Goal: Use online tool/utility: Utilize a website feature to perform a specific function

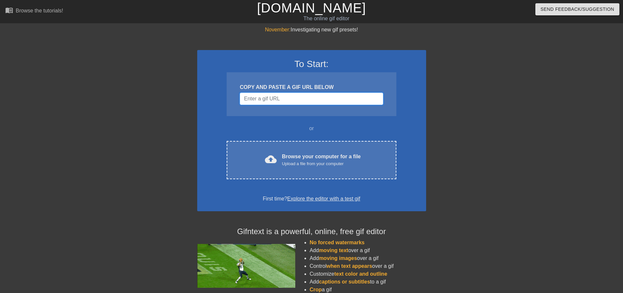
click at [266, 99] on input "Username" at bounding box center [311, 98] width 143 height 12
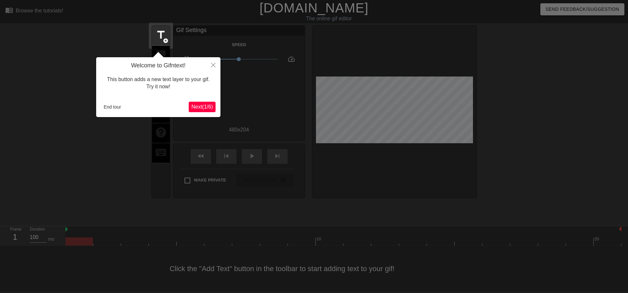
click at [194, 106] on span "Next ( 1 / 6 )" at bounding box center [202, 107] width 22 height 6
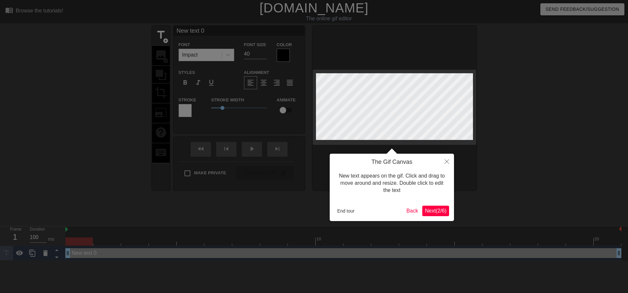
click at [431, 210] on span "Next ( 2 / 6 )" at bounding box center [436, 211] width 22 height 6
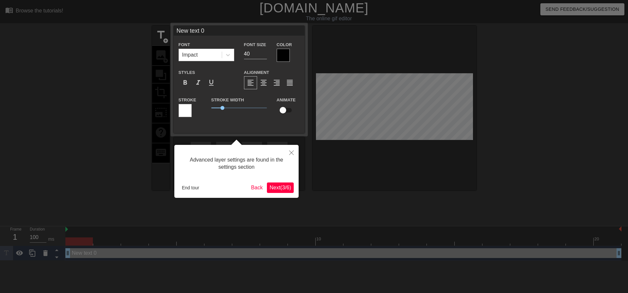
click at [278, 190] on span "Next ( 3 / 6 )" at bounding box center [280, 188] width 22 height 6
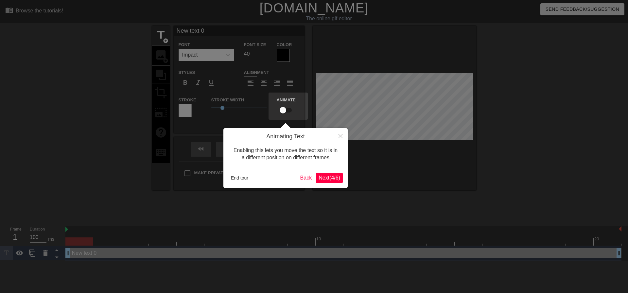
click at [331, 176] on span "Next ( 4 / 6 )" at bounding box center [329, 178] width 22 height 6
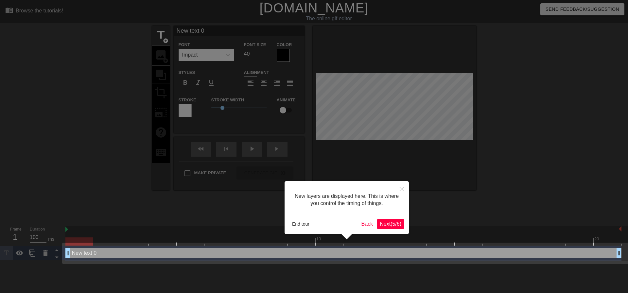
click at [390, 222] on span "Next ( 5 / 6 )" at bounding box center [390, 224] width 22 height 6
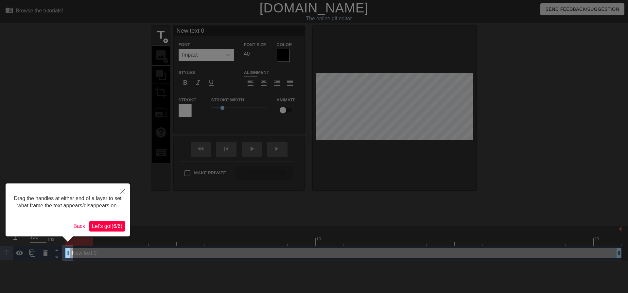
click at [105, 225] on span "Let's go! ( 6 / 6 )" at bounding box center [107, 226] width 30 height 6
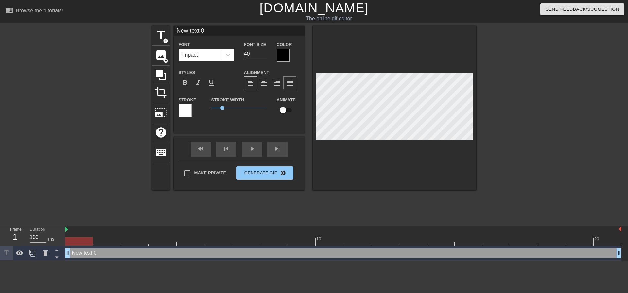
scroll to position [1, 1]
type input "I"
type textarea "I"
type input "ID"
type textarea "ID"
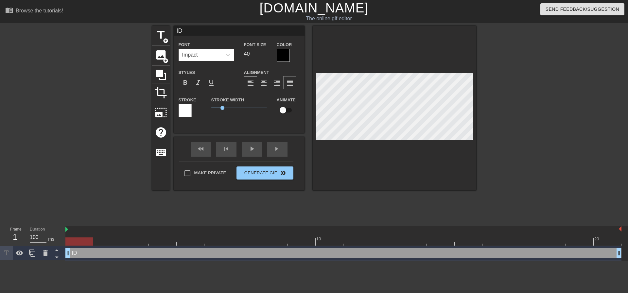
type input "IDX"
type textarea "IDX"
click at [229, 57] on icon at bounding box center [228, 55] width 7 height 7
click at [228, 53] on icon at bounding box center [228, 55] width 7 height 7
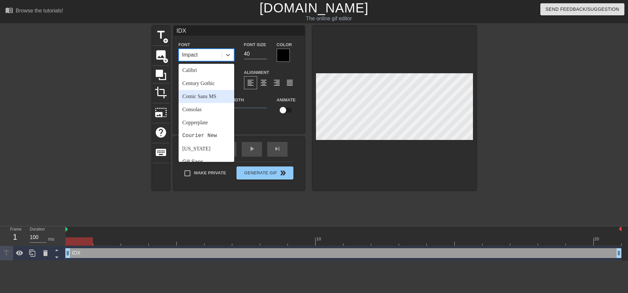
scroll to position [65, 0]
click at [208, 127] on div "Courier New" at bounding box center [206, 123] width 56 height 13
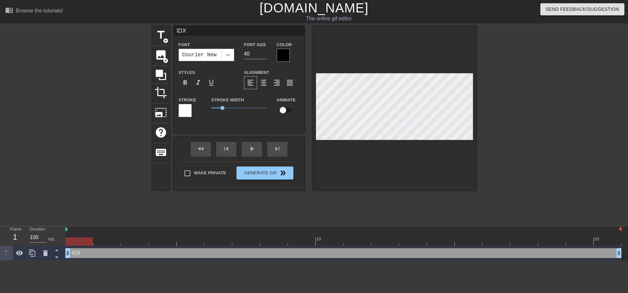
click at [228, 55] on icon at bounding box center [228, 55] width 4 height 2
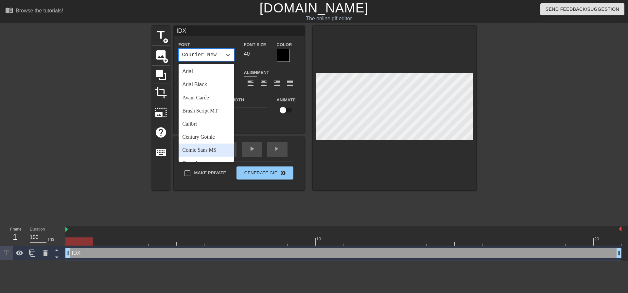
click at [200, 153] on div "Comic Sans MS" at bounding box center [206, 149] width 56 height 13
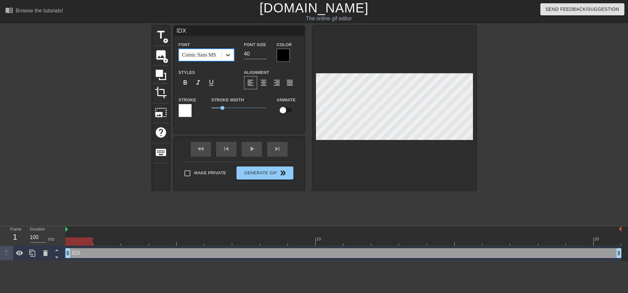
click at [230, 55] on icon at bounding box center [228, 55] width 7 height 7
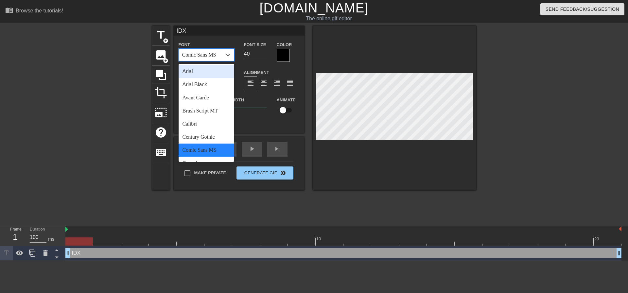
click at [193, 74] on div "Arial" at bounding box center [206, 71] width 56 height 13
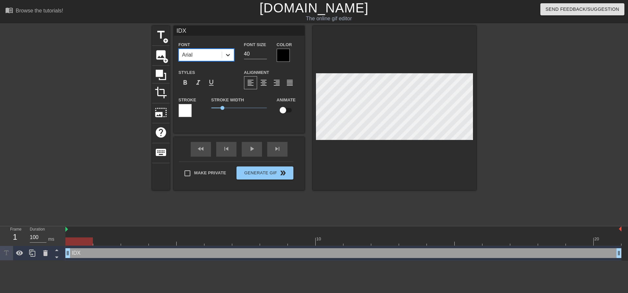
click at [229, 55] on icon at bounding box center [228, 55] width 4 height 2
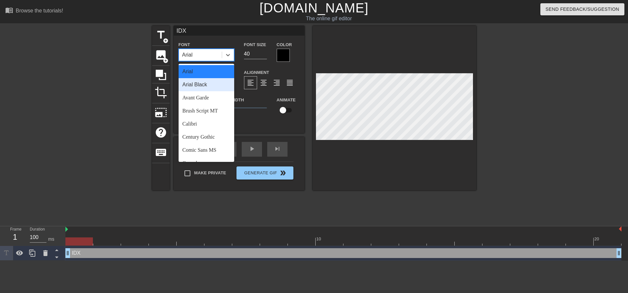
click at [205, 84] on div "Arial Black" at bounding box center [206, 84] width 56 height 13
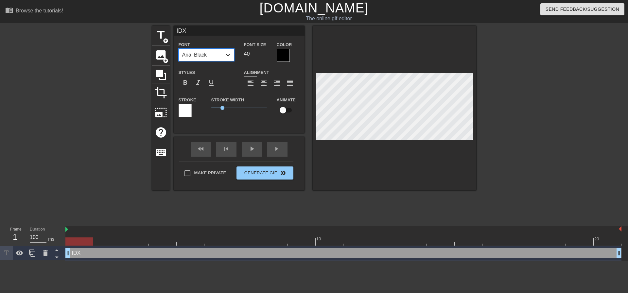
click at [228, 54] on icon at bounding box center [228, 55] width 7 height 7
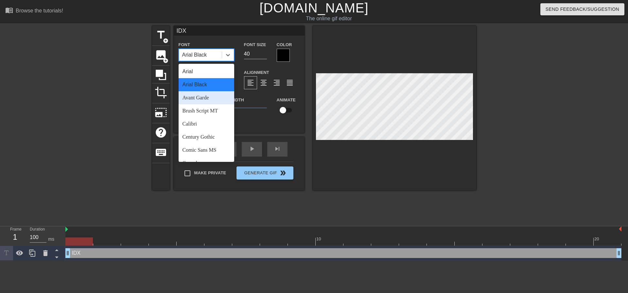
click at [202, 98] on div "Avant Garde" at bounding box center [206, 97] width 56 height 13
click at [228, 54] on icon at bounding box center [228, 55] width 7 height 7
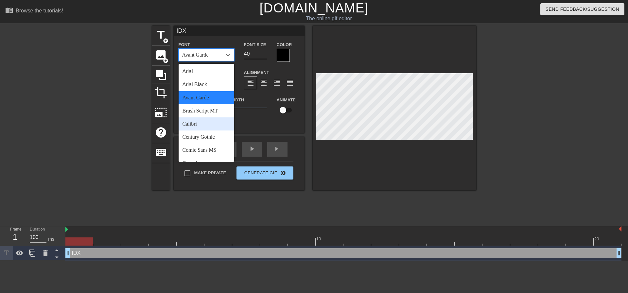
click at [200, 122] on div "Calibri" at bounding box center [206, 123] width 56 height 13
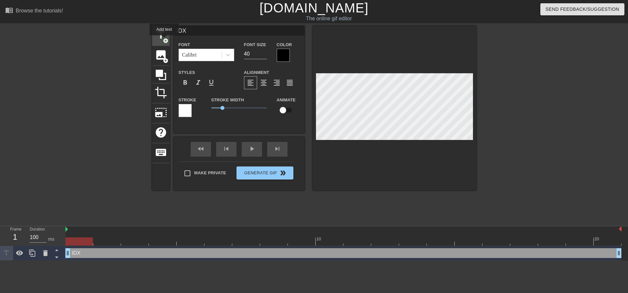
click at [164, 40] on span "add_circle" at bounding box center [166, 41] width 6 height 6
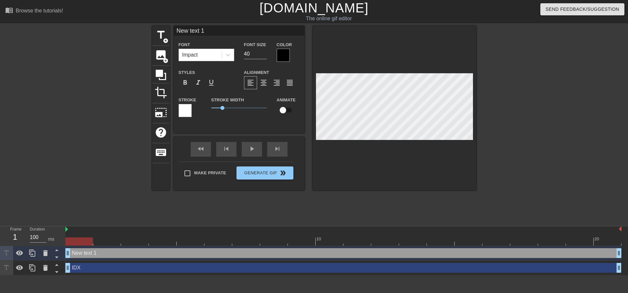
scroll to position [1, 1]
type input "M"
type textarea "M"
type input "Me"
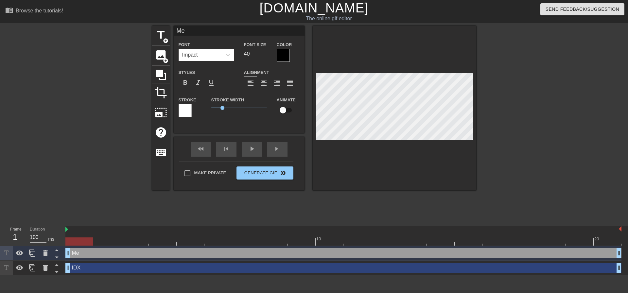
type textarea "Me"
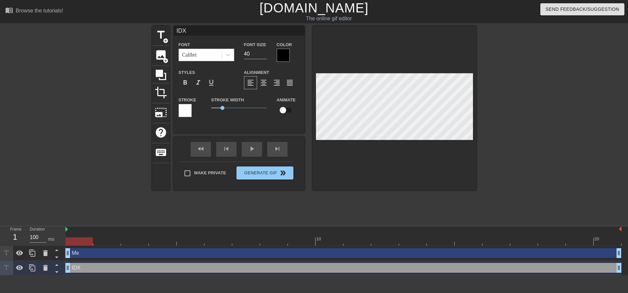
scroll to position [1, 1]
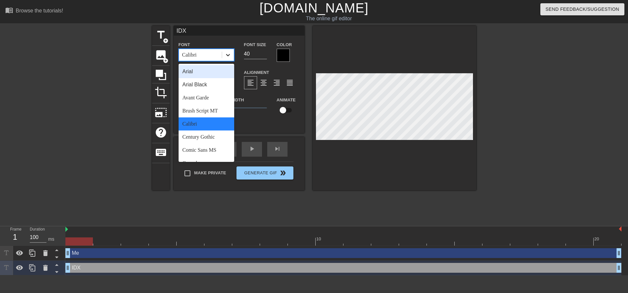
click at [225, 53] on icon at bounding box center [228, 55] width 7 height 7
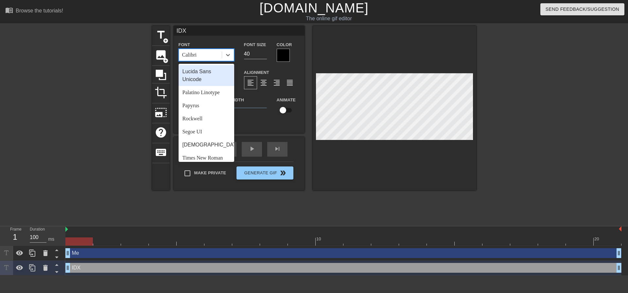
scroll to position [163, 0]
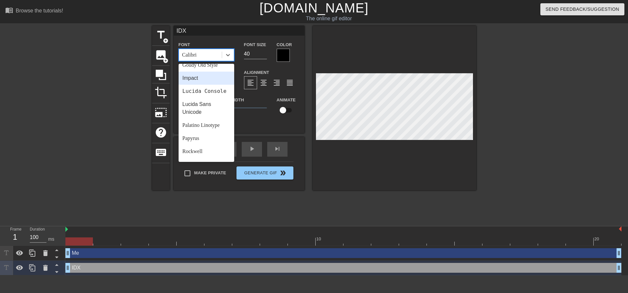
click at [198, 81] on div "Impact" at bounding box center [206, 78] width 56 height 13
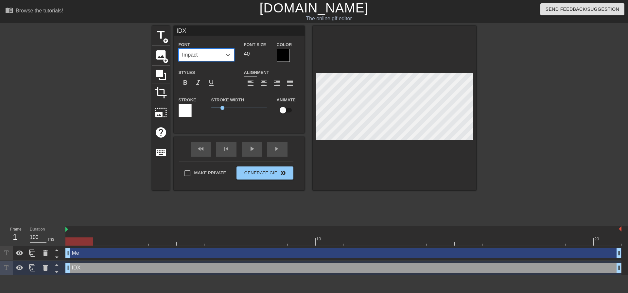
type input "Me"
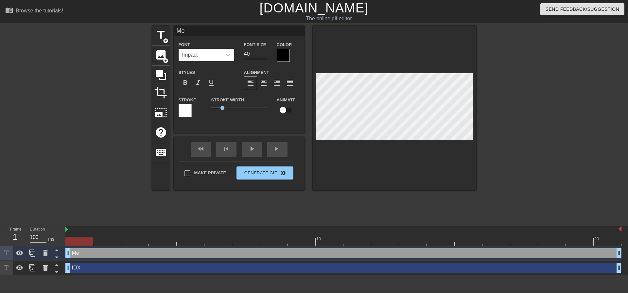
click at [276, 209] on div "title add_circle image add_circle crop photo_size_select_large help keyboard Me…" at bounding box center [314, 124] width 324 height 196
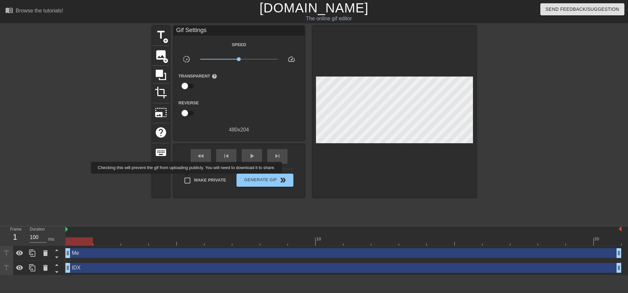
click at [188, 178] on input "Make Private" at bounding box center [187, 181] width 14 height 14
checkbox input "true"
click at [276, 179] on span "Generate Gif double_arrow" at bounding box center [264, 180] width 51 height 8
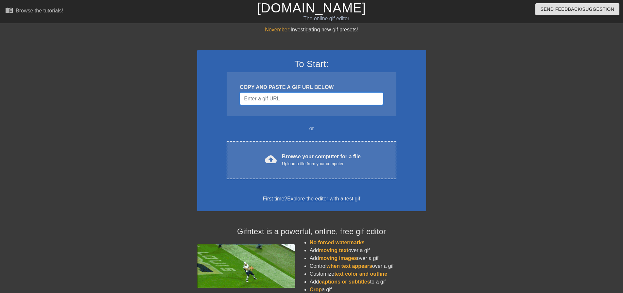
click at [283, 100] on input "Username" at bounding box center [311, 98] width 143 height 12
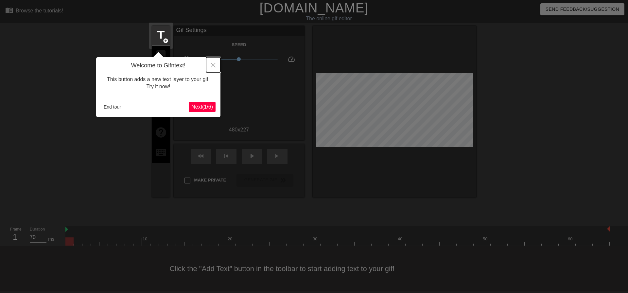
click at [212, 65] on icon "Close" at bounding box center [213, 65] width 5 height 5
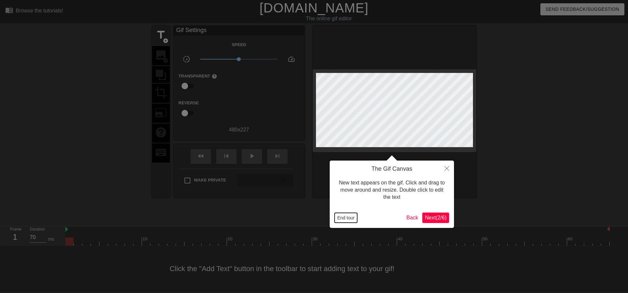
click at [340, 217] on button "End tour" at bounding box center [345, 218] width 23 height 10
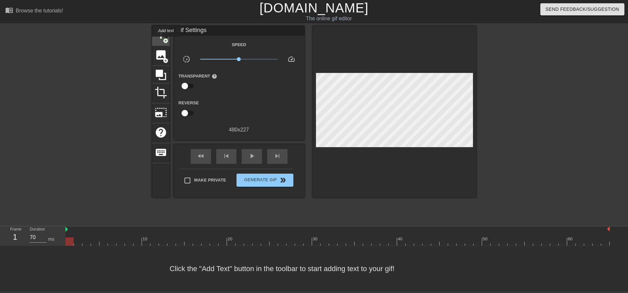
click at [166, 41] on span "add_circle" at bounding box center [166, 41] width 6 height 6
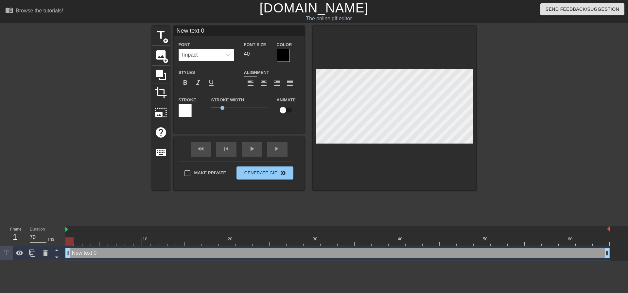
scroll to position [1, 2]
type input "I"
type textarea "I"
type input "ID"
type textarea "ID"
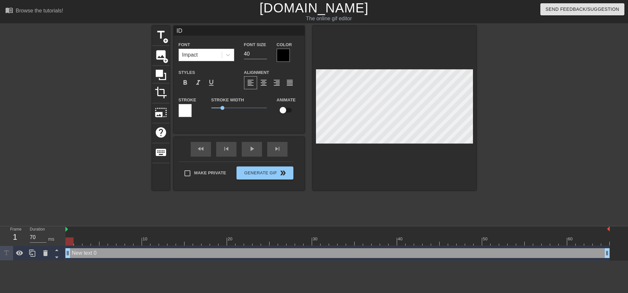
scroll to position [1, 1]
type input "IDX"
type textarea "IDX"
click at [166, 42] on span "add_circle" at bounding box center [166, 41] width 6 height 6
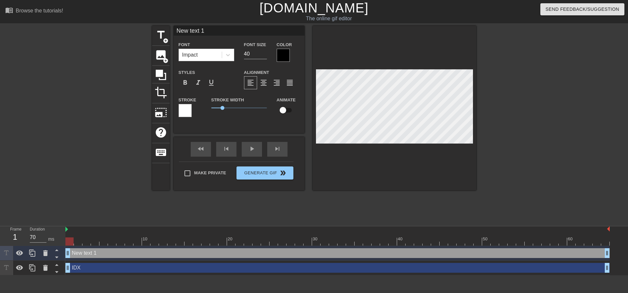
type input "M"
type textarea "M"
type input "Me"
type textarea "Me"
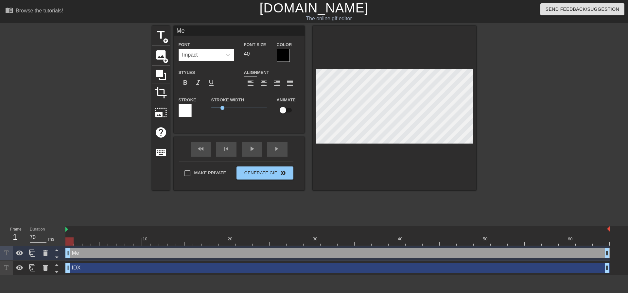
click at [396, 50] on div at bounding box center [393, 108] width 163 height 164
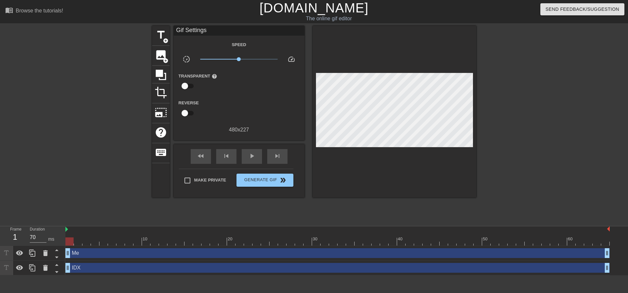
click at [188, 172] on div "Make Private Generate Gif double_arrow" at bounding box center [236, 182] width 114 height 26
click at [188, 180] on input "Make Private" at bounding box center [187, 181] width 14 height 14
checkbox input "true"
click at [252, 157] on span "play_arrow" at bounding box center [252, 156] width 8 height 8
type input "60"
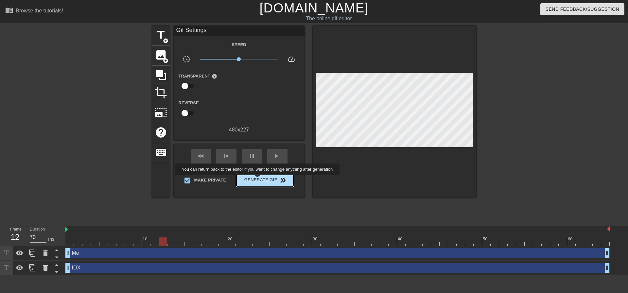
click at [258, 180] on span "Generate Gif double_arrow" at bounding box center [264, 180] width 51 height 8
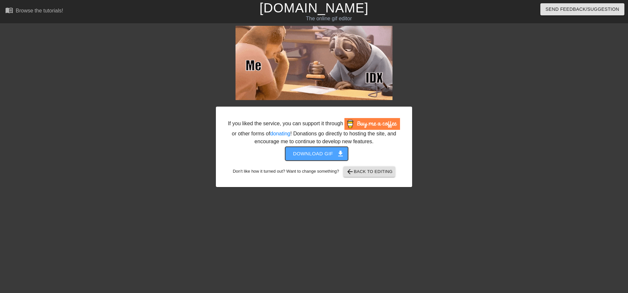
click at [318, 154] on span "Download gif get_app" at bounding box center [316, 153] width 47 height 8
